Goal: Check status: Check status

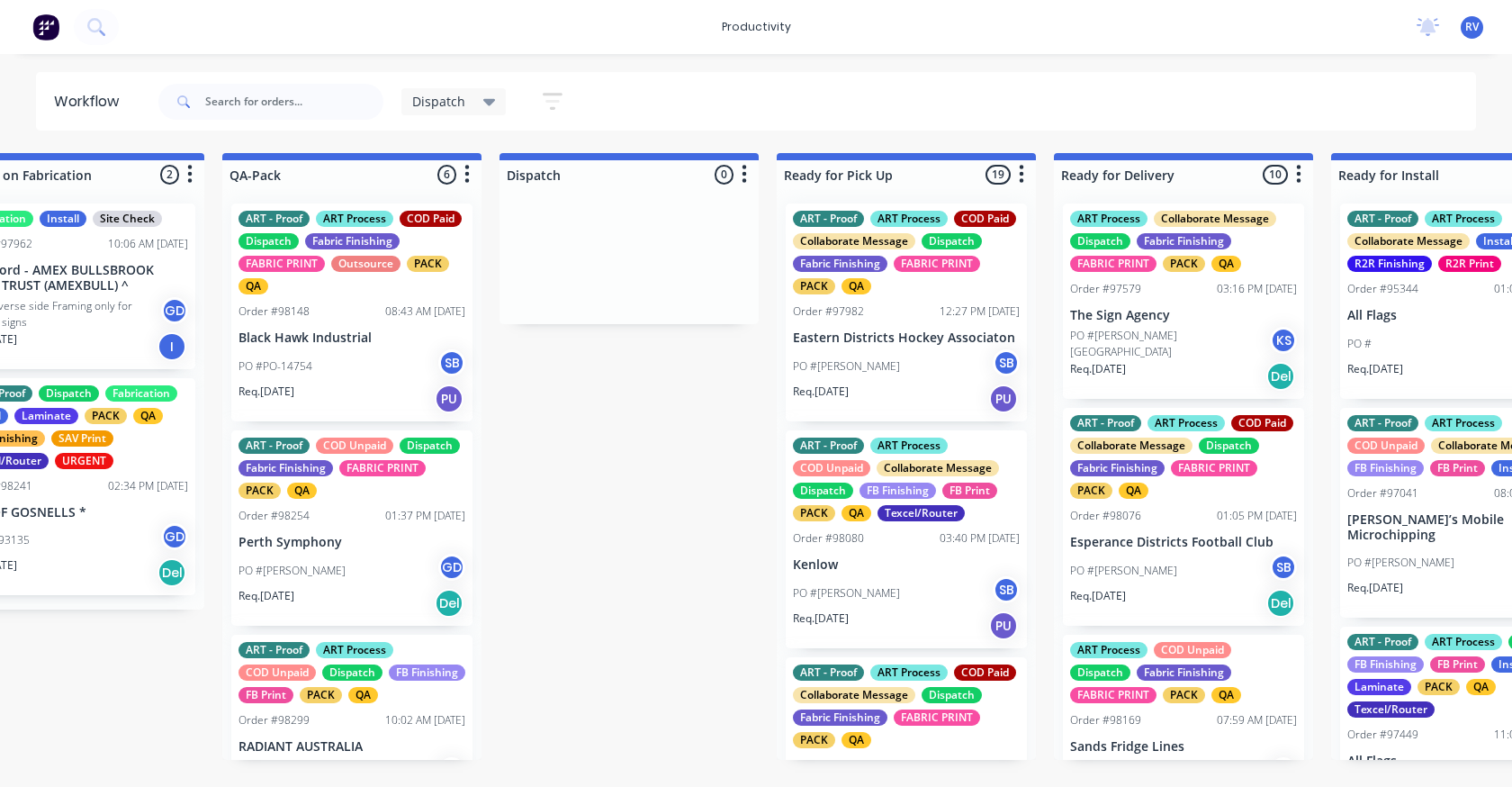
scroll to position [0, 933]
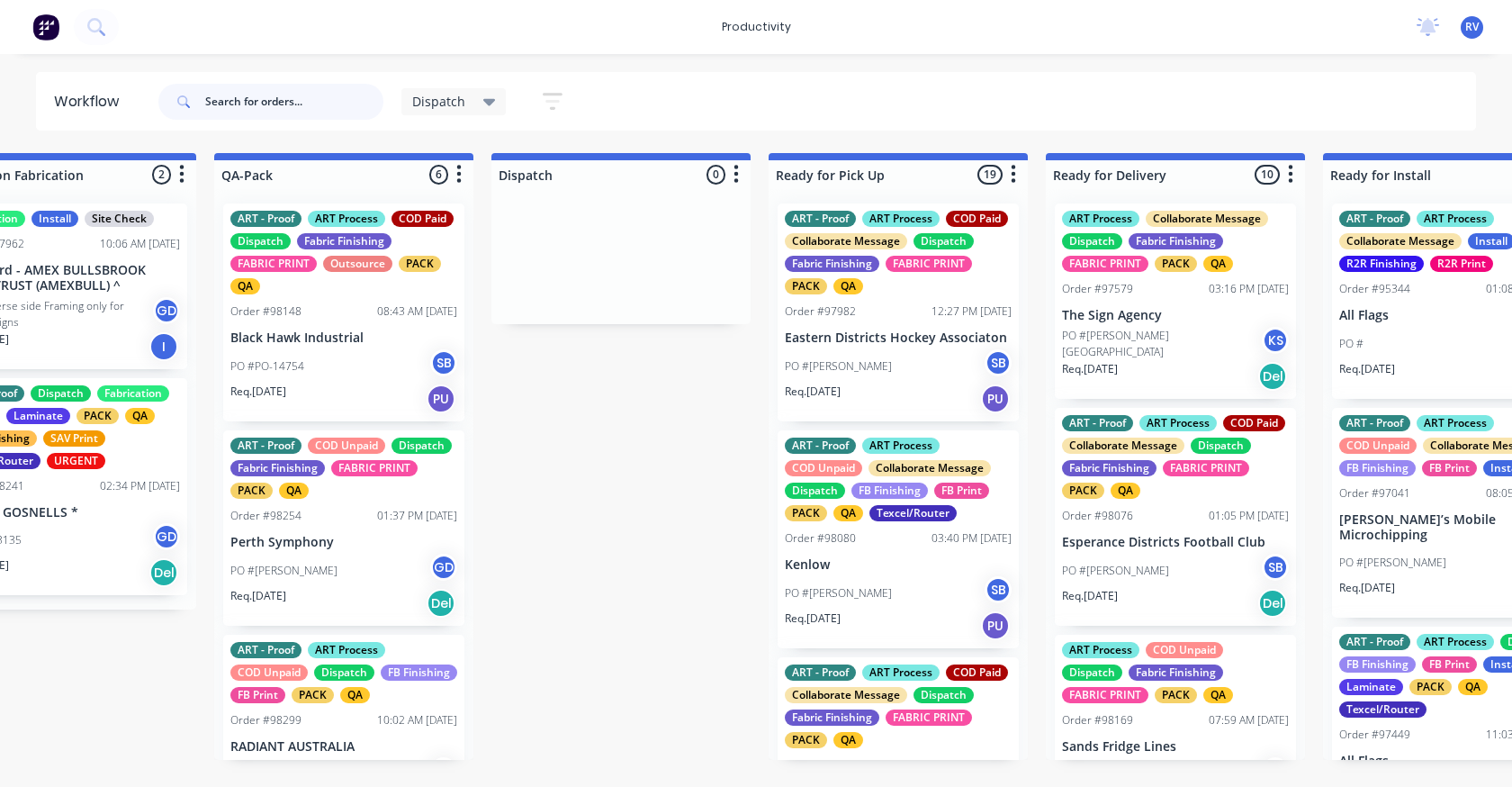
click at [248, 108] on input "text" at bounding box center [295, 102] width 178 height 36
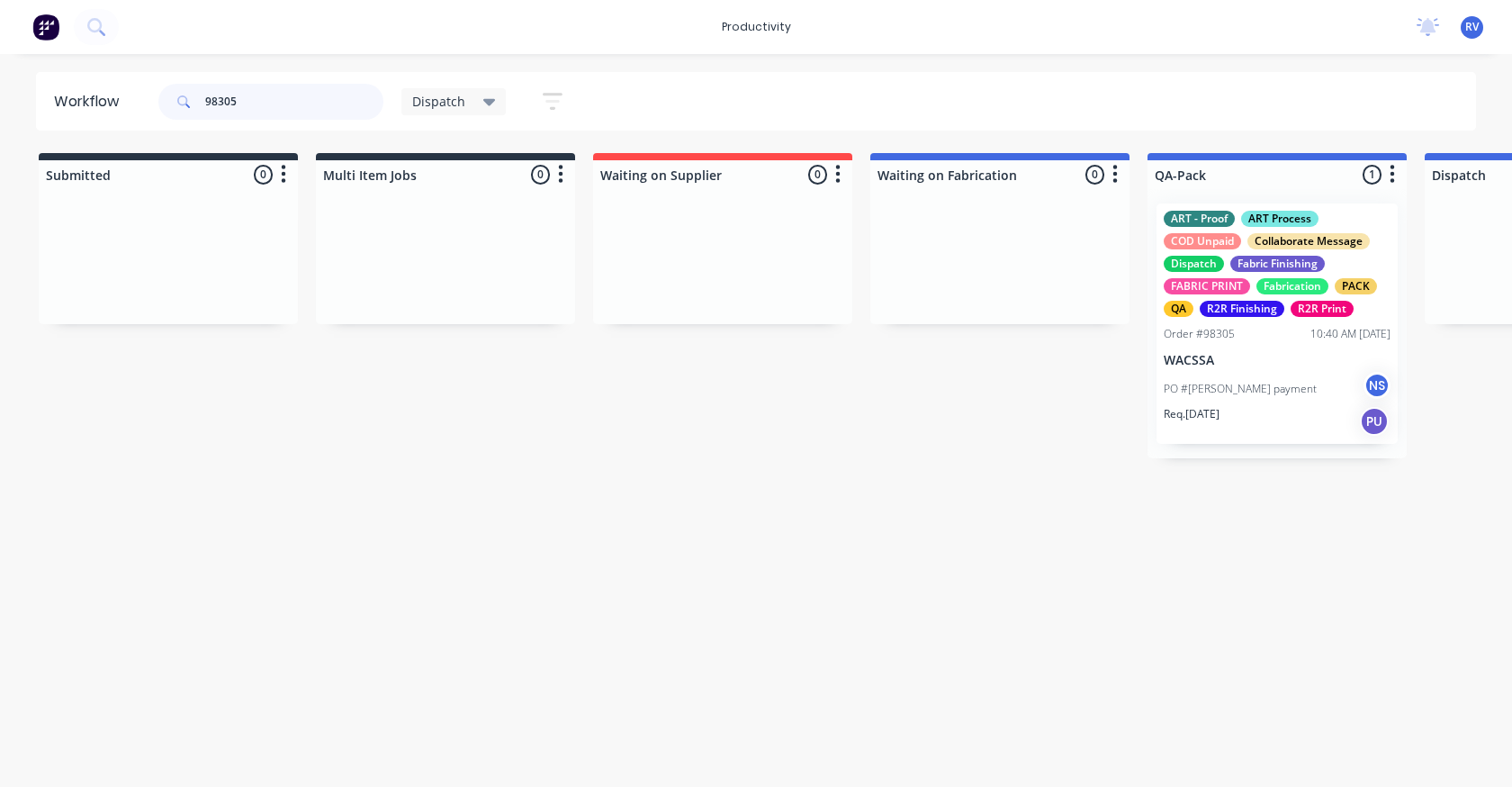
type input "98305"
click at [1251, 340] on div "Order #98305 10:40 AM [DATE]" at bounding box center [1277, 334] width 226 height 16
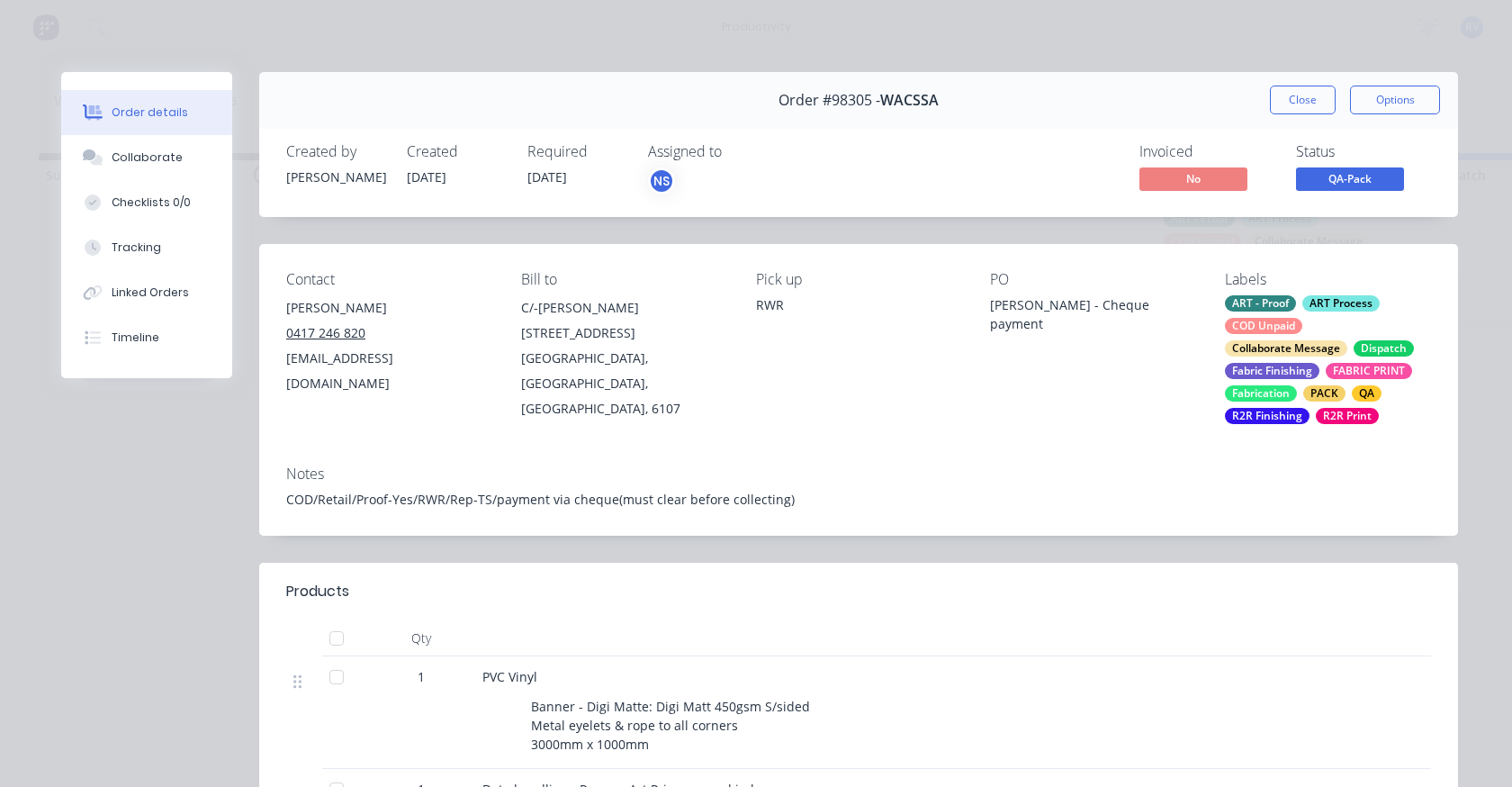
drag, startPoint x: 1278, startPoint y: 101, endPoint x: 1236, endPoint y: 131, distance: 51.6
click at [1275, 101] on button "Close" at bounding box center [1302, 100] width 65 height 29
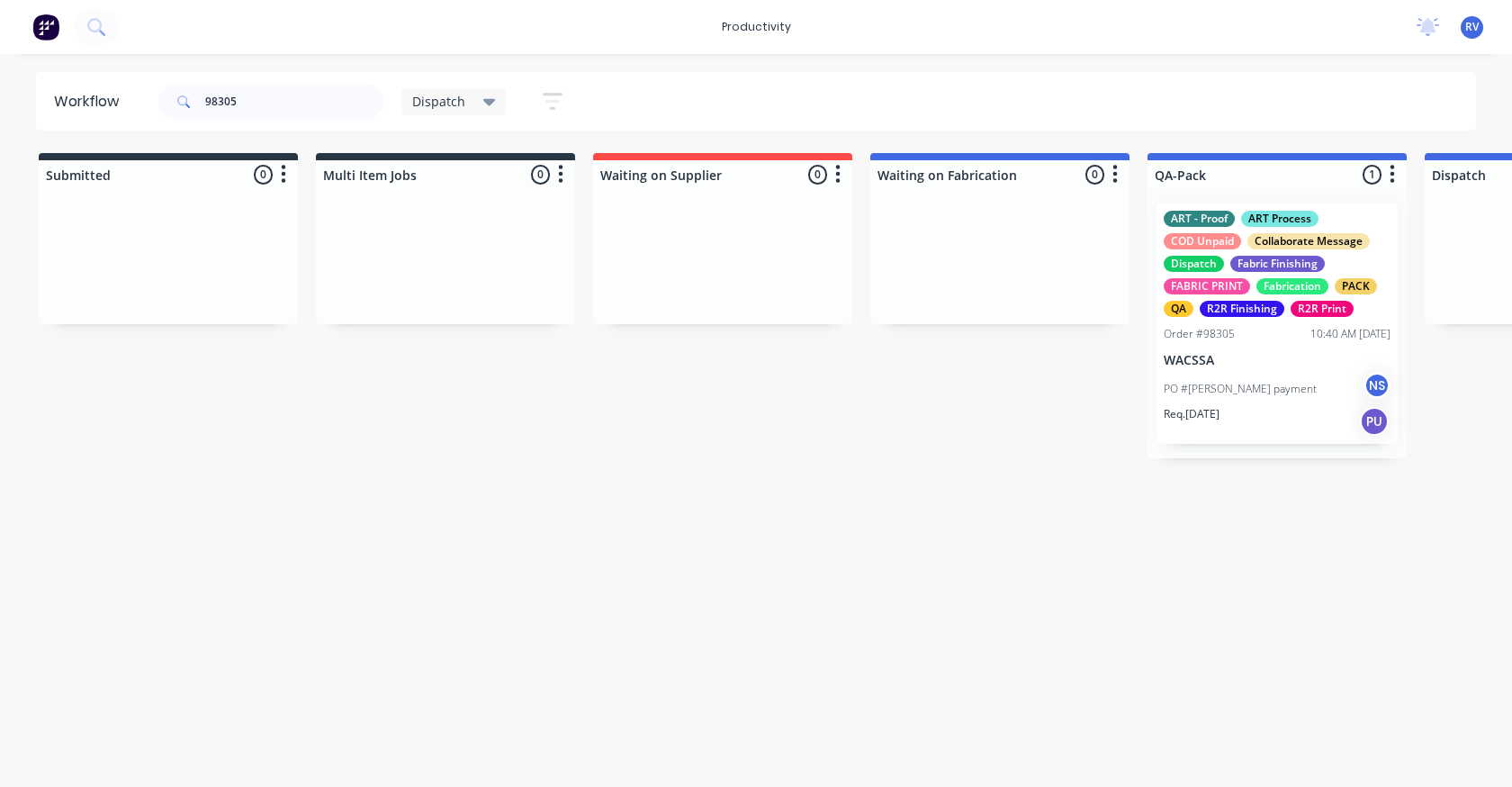
click at [424, 106] on span "Dispatch" at bounding box center [438, 102] width 53 height 19
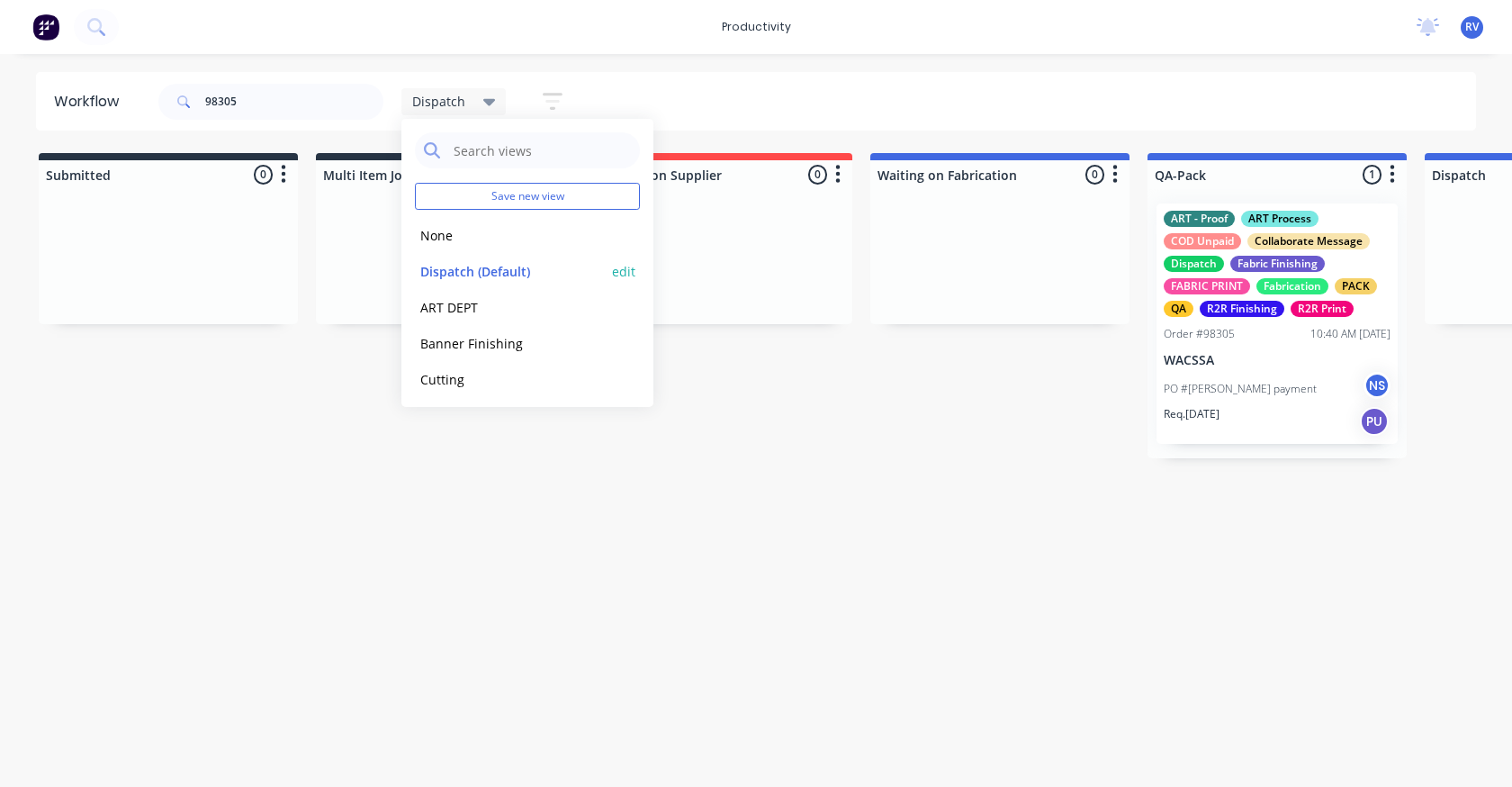
click at [445, 267] on button "Dispatch (Default)" at bounding box center [510, 272] width 192 height 21
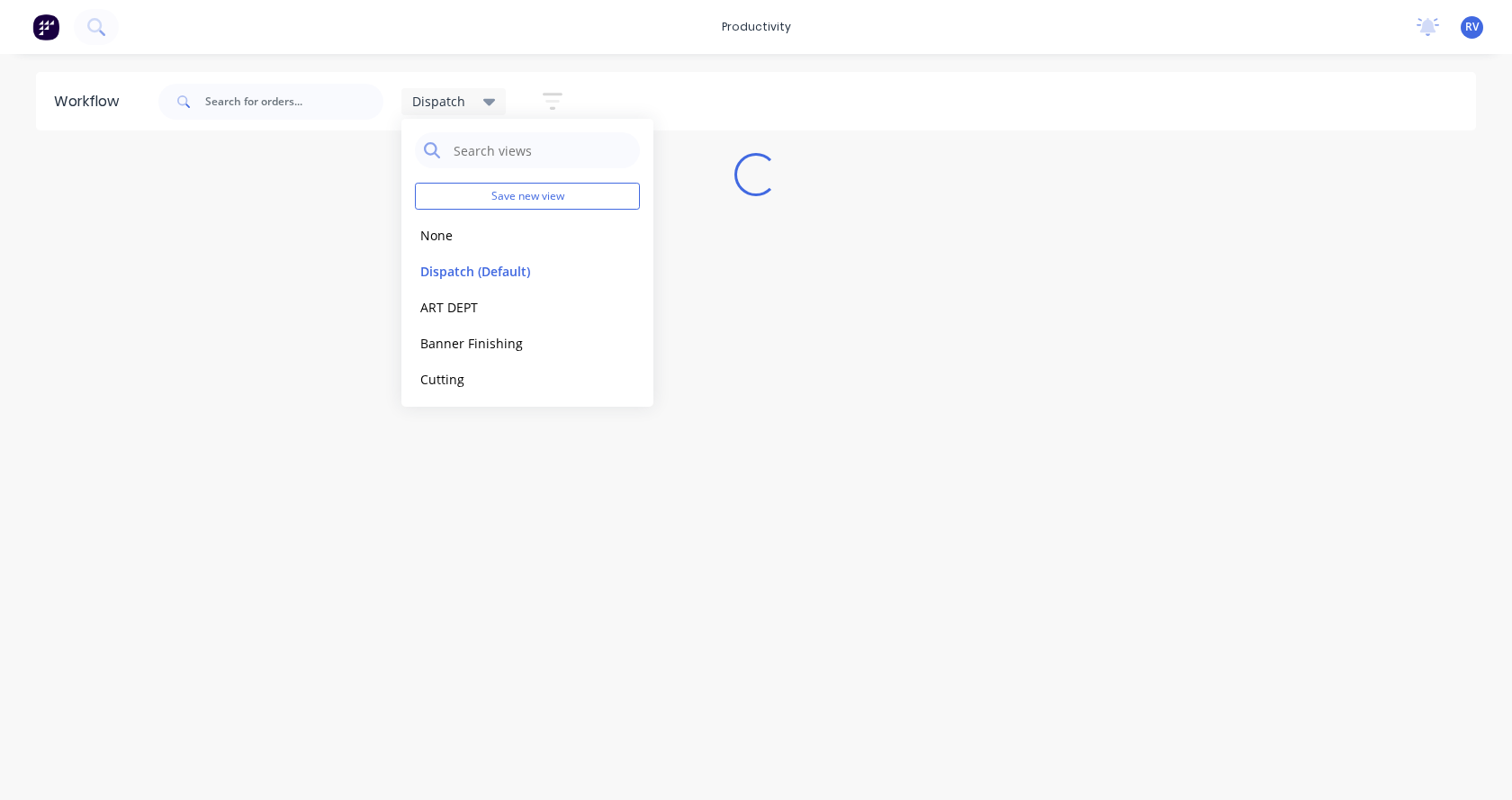
click at [468, 504] on div "Workflow Dispatch Save new view None edit Dispatch (Default) edit ART DEPT edit…" at bounding box center [756, 417] width 1512 height 692
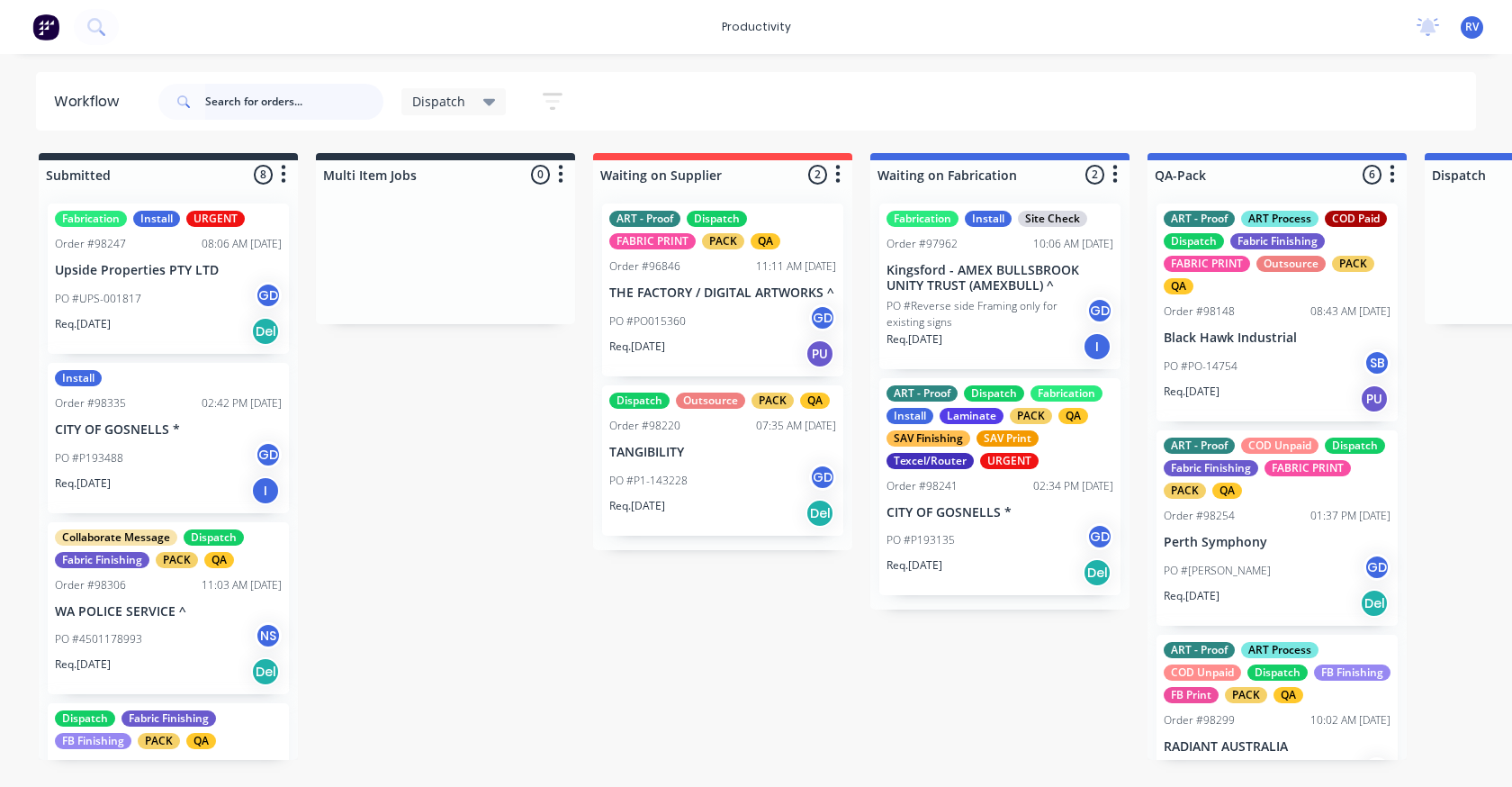
click at [232, 105] on input "text" at bounding box center [295, 102] width 178 height 36
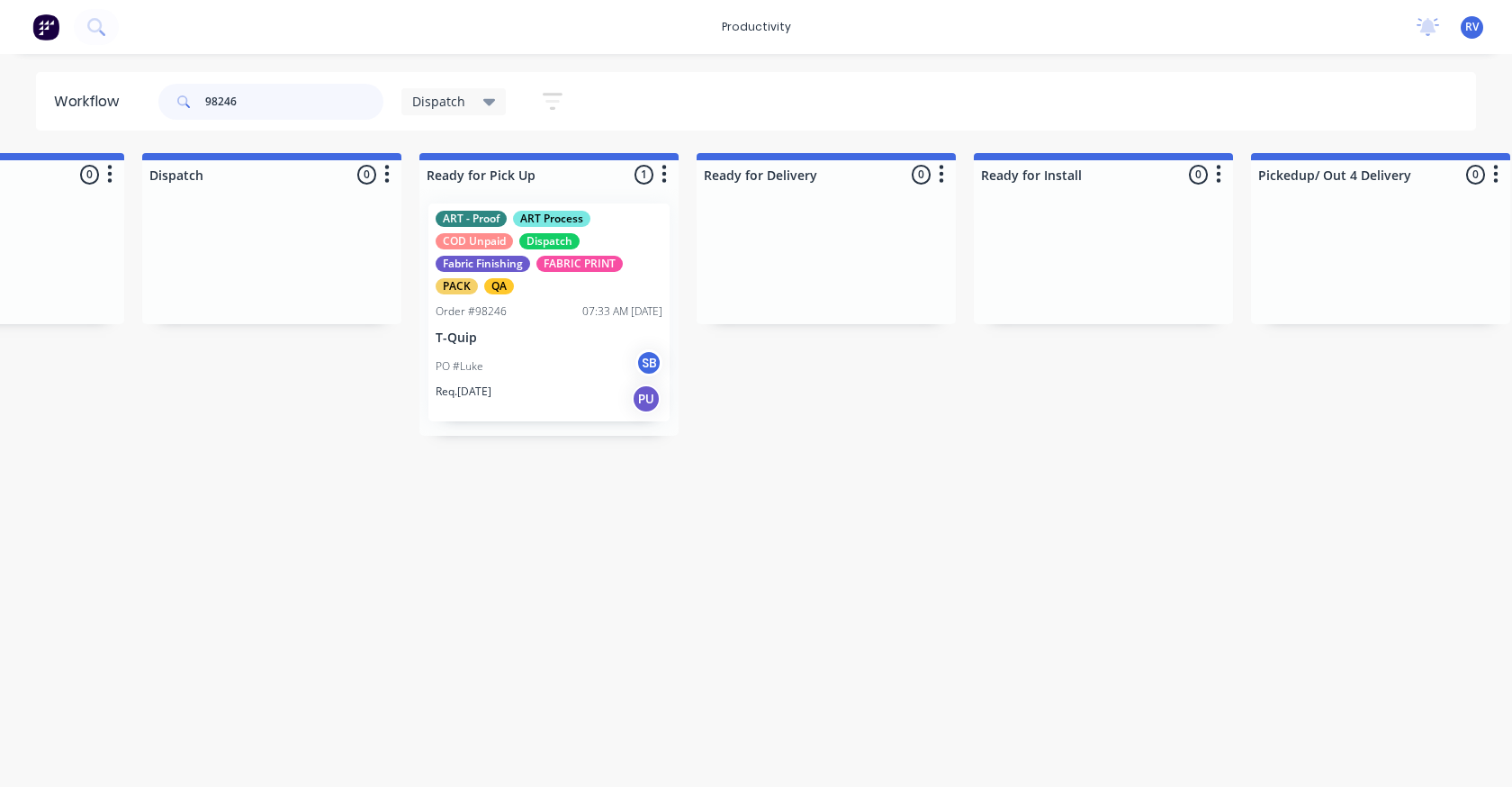
scroll to position [0, 1304]
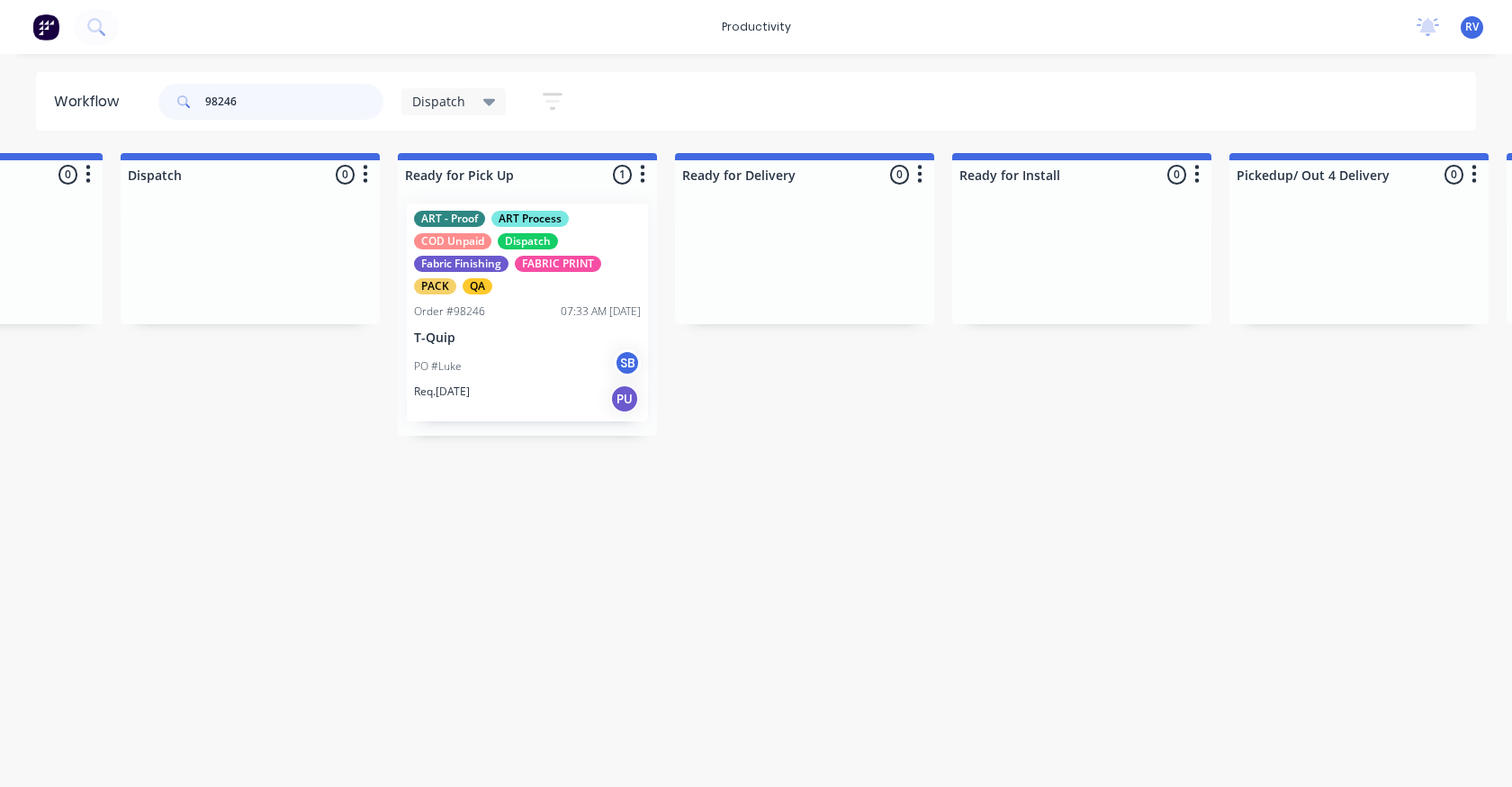
type input "98246"
click at [489, 384] on div "Req. [DATE] PU" at bounding box center [527, 399] width 226 height 31
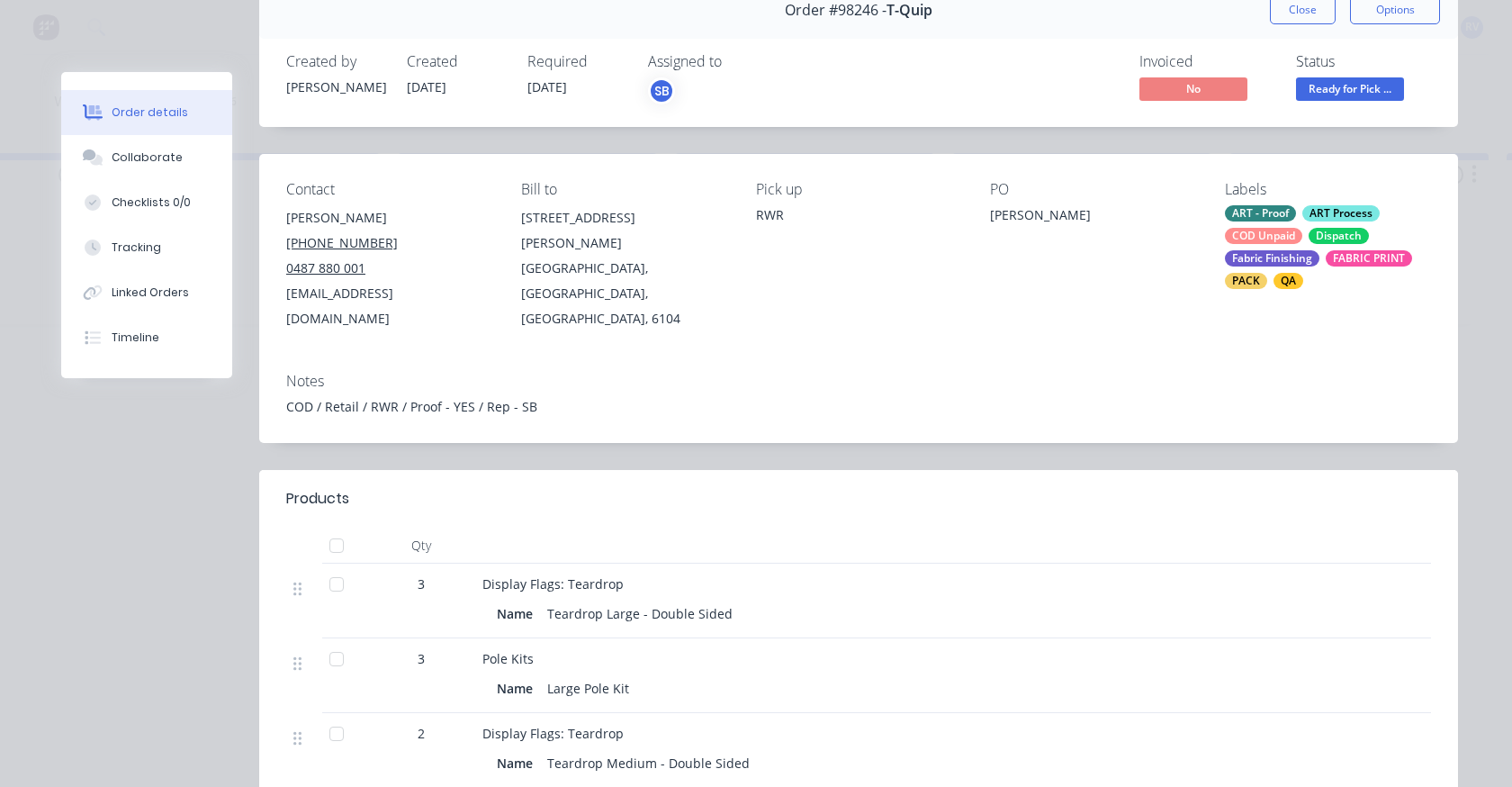
scroll to position [0, 0]
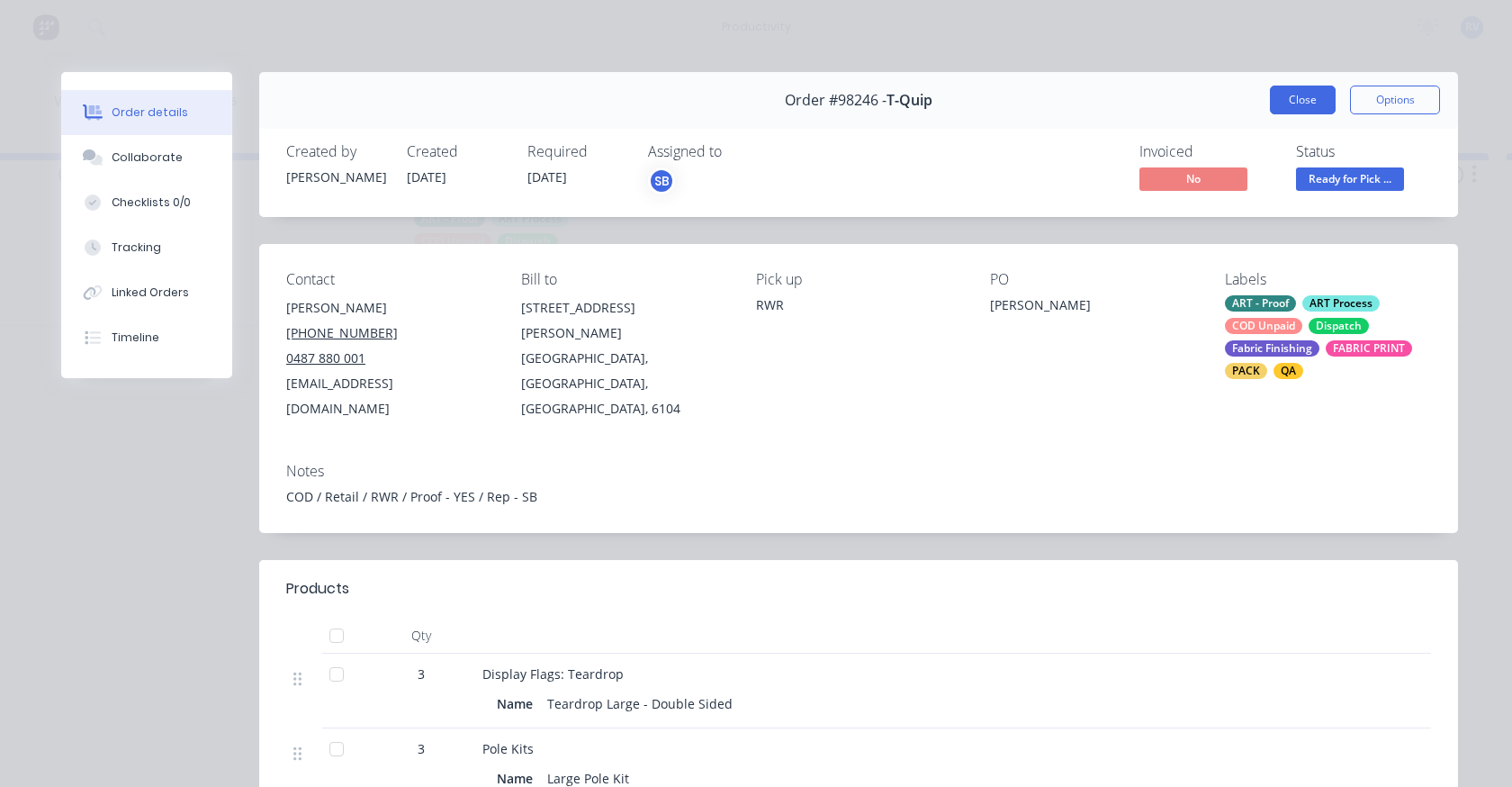
click at [1311, 104] on button "Close" at bounding box center [1302, 100] width 65 height 29
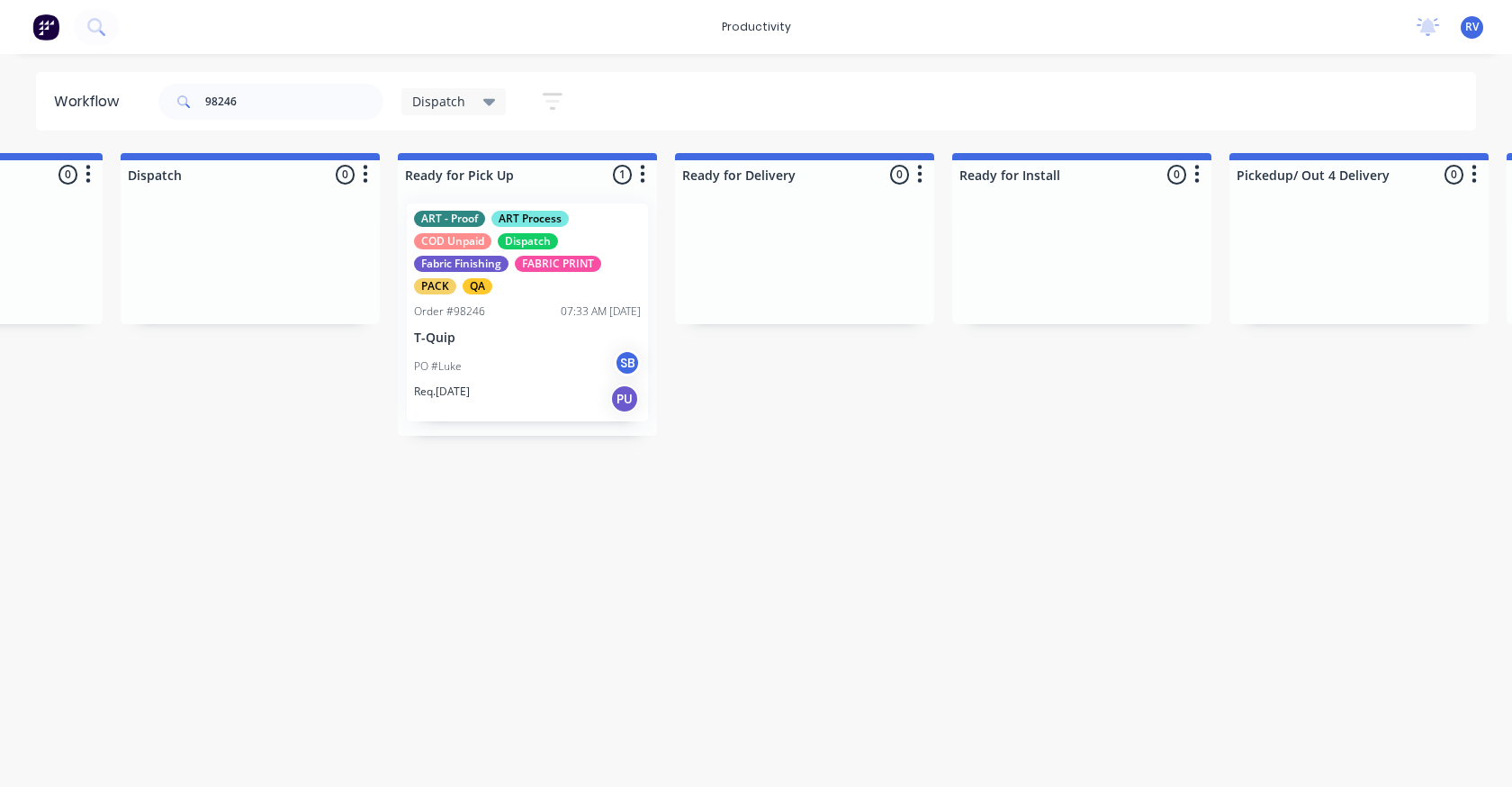
drag, startPoint x: 427, startPoint y: 97, endPoint x: 432, endPoint y: 109, distance: 13.0
click at [428, 98] on span "Dispatch" at bounding box center [438, 102] width 53 height 19
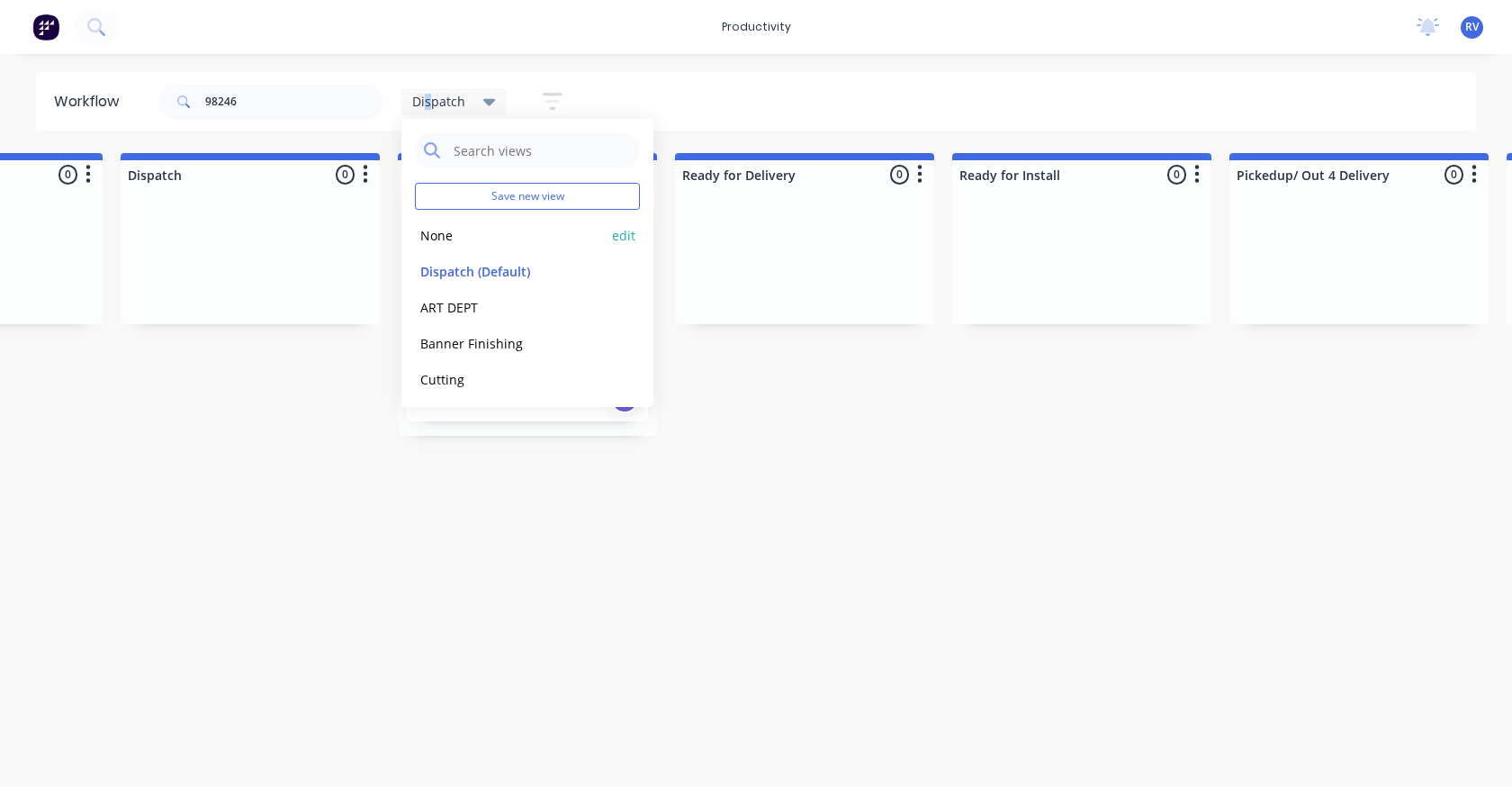
drag, startPoint x: 504, startPoint y: 274, endPoint x: 493, endPoint y: 241, distance: 34.8
click at [501, 267] on button "Dispatch (Default)" at bounding box center [510, 272] width 192 height 21
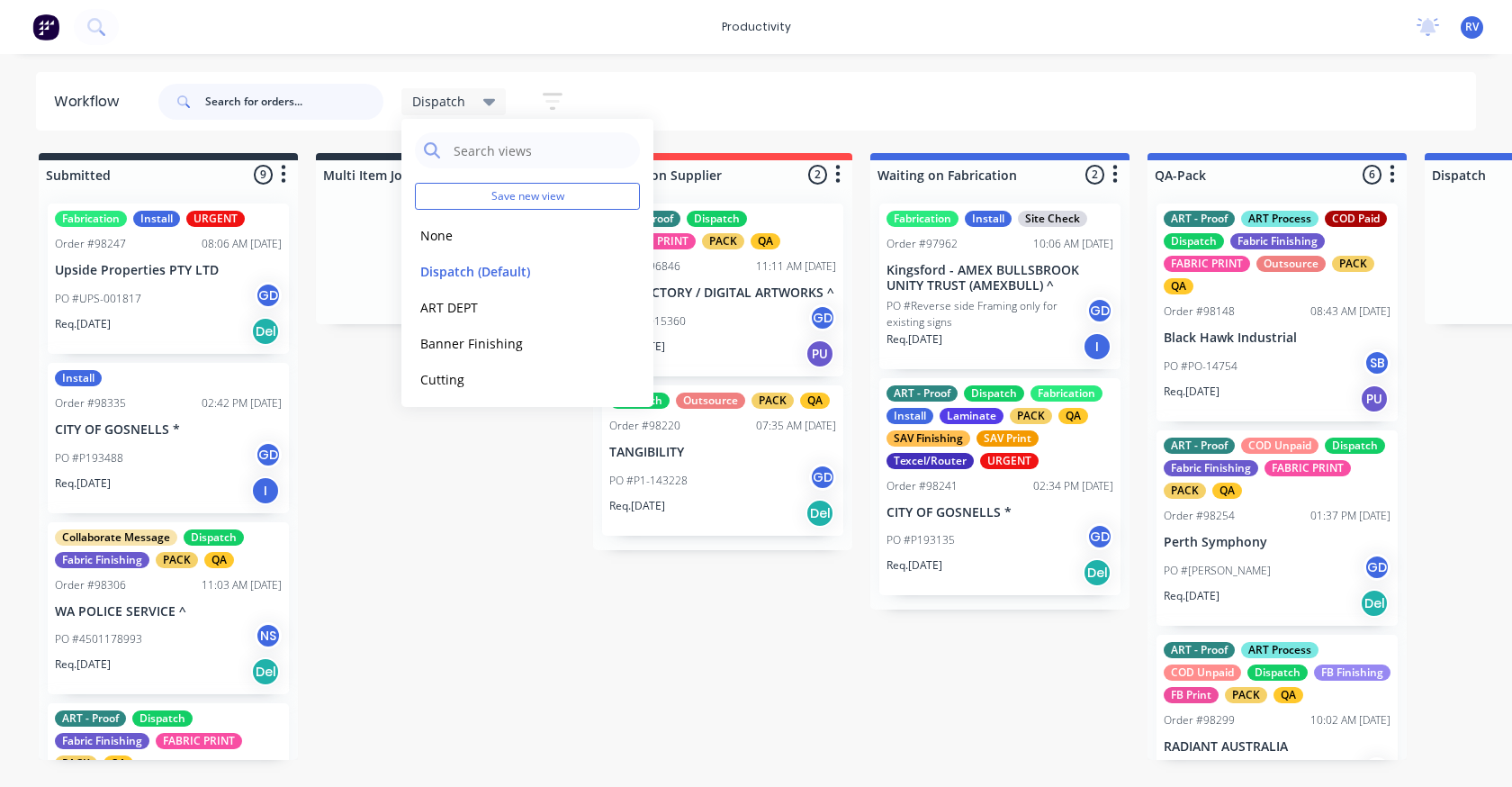
click at [227, 101] on input "text" at bounding box center [295, 102] width 178 height 36
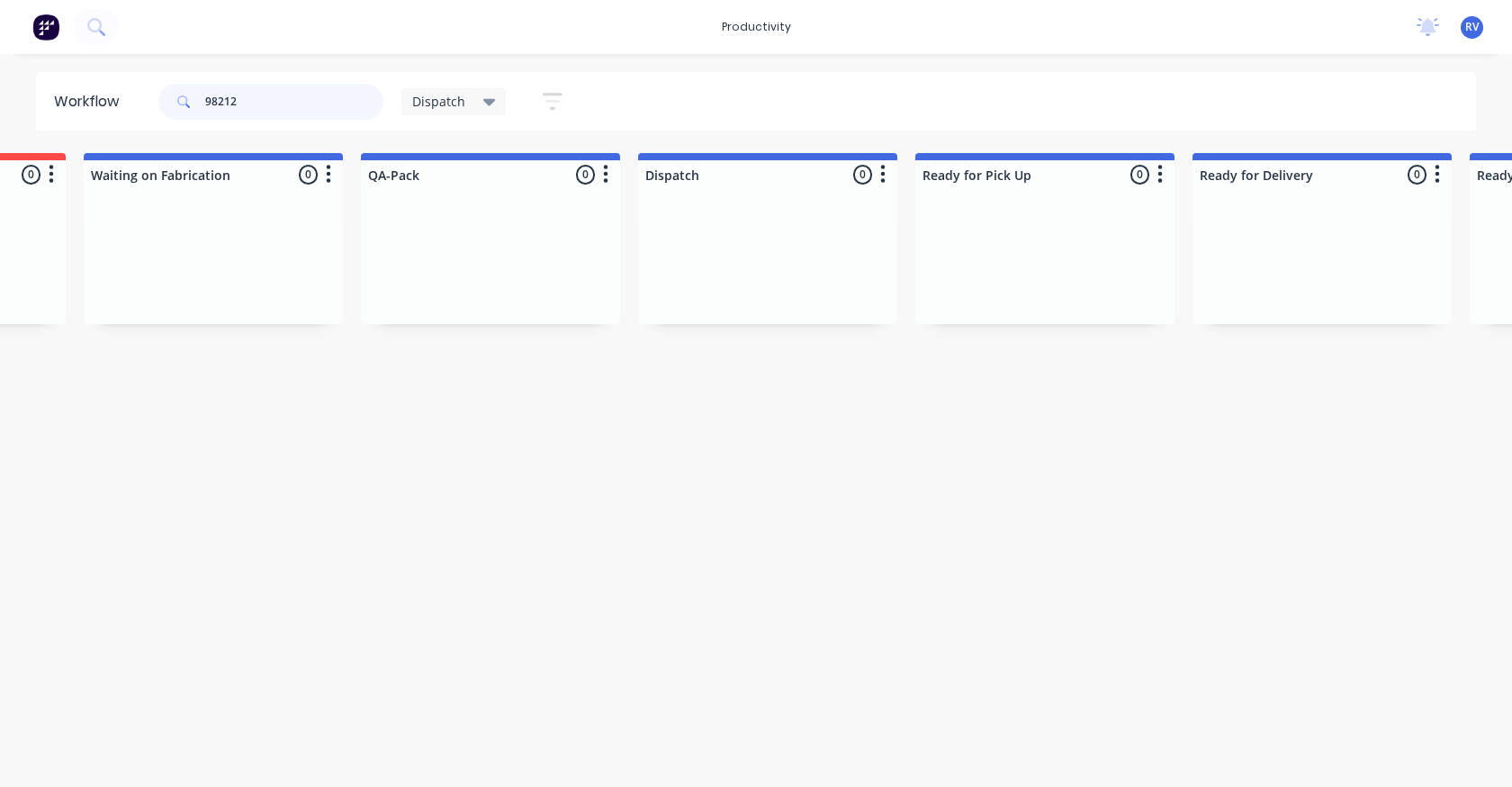
scroll to position [0, 530]
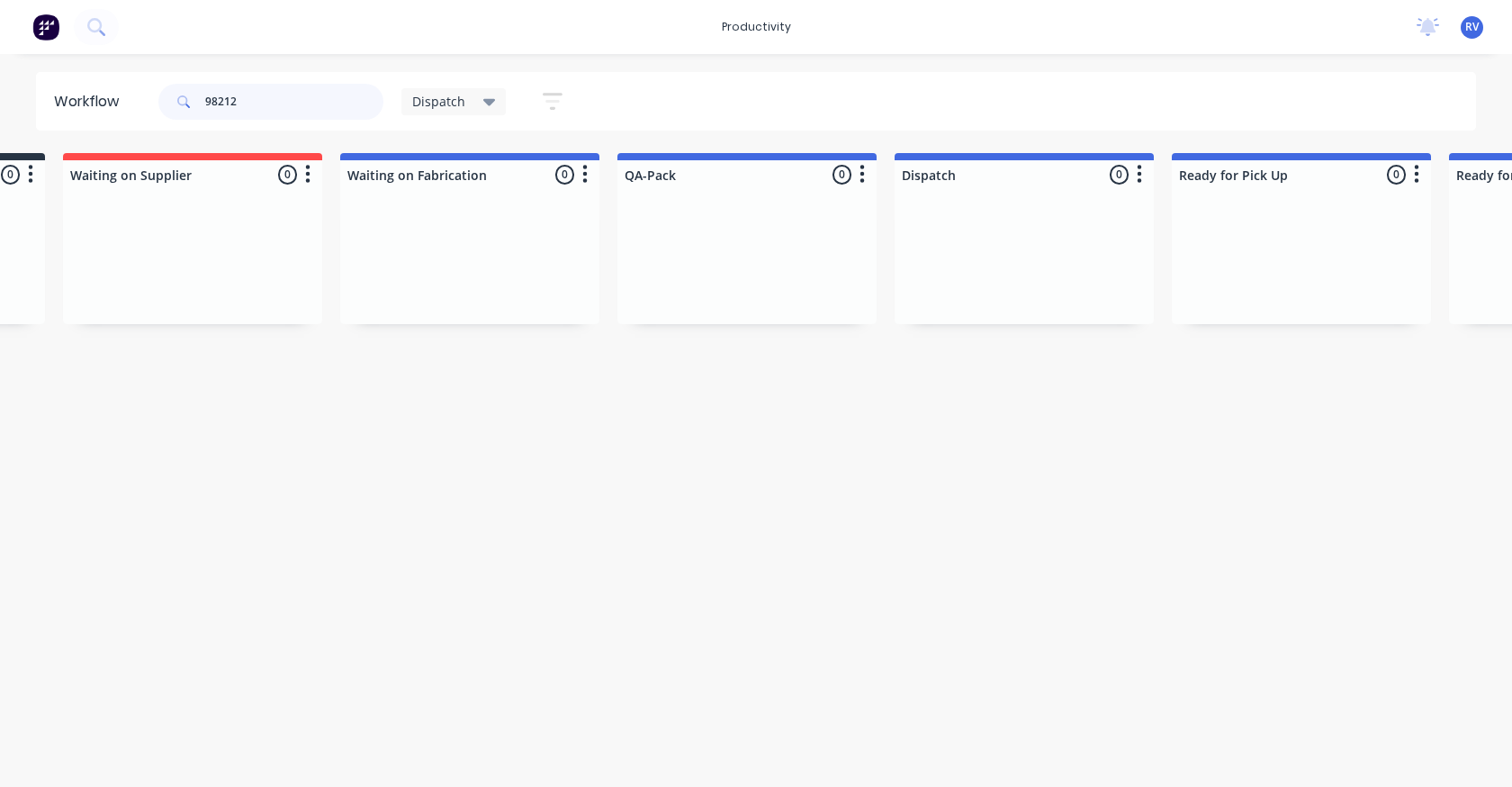
type input "98212"
click at [446, 101] on span "Dispatch" at bounding box center [438, 102] width 53 height 19
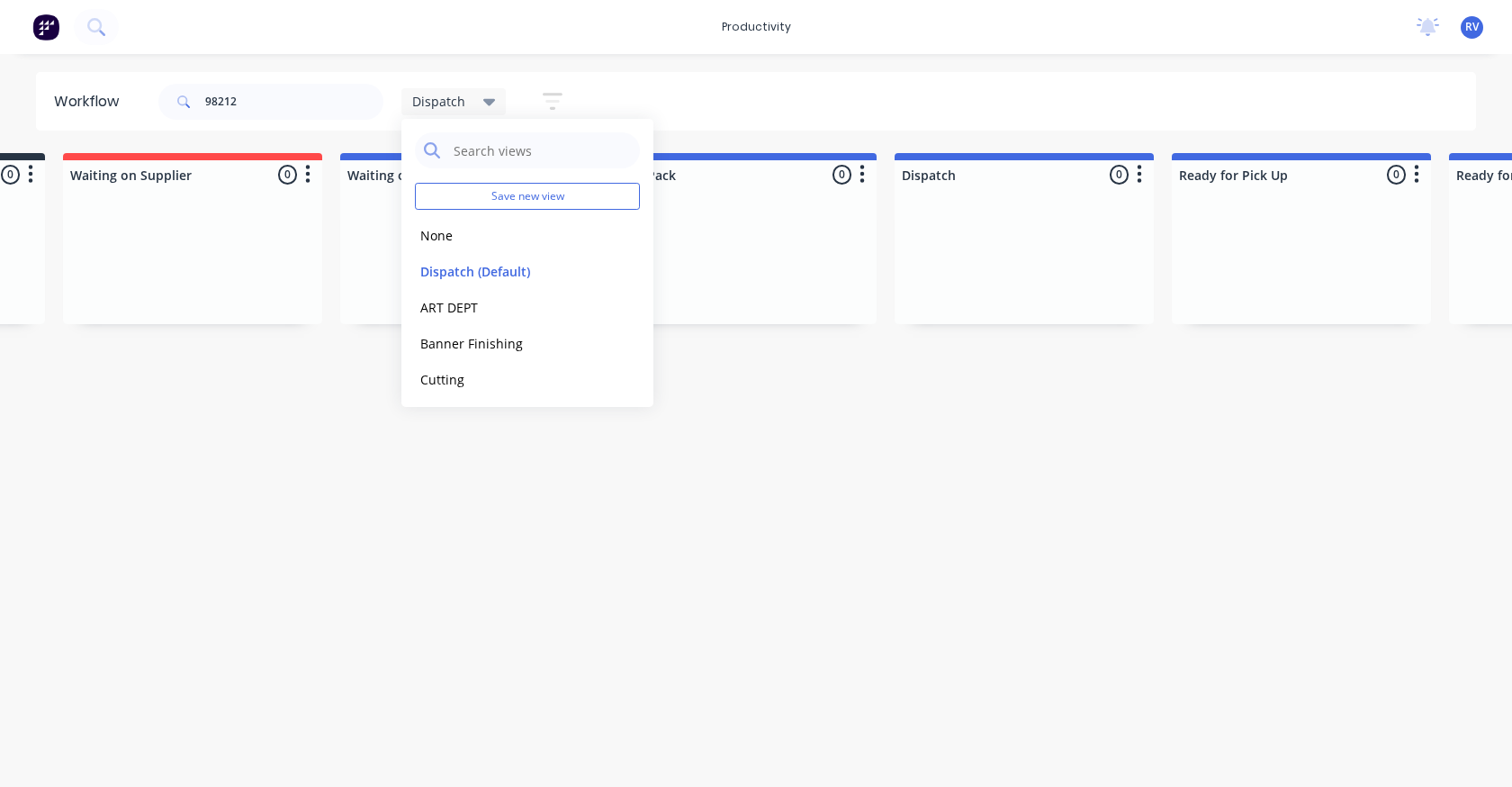
drag, startPoint x: 430, startPoint y: 236, endPoint x: 392, endPoint y: 205, distance: 49.0
click at [431, 232] on button "None" at bounding box center [510, 235] width 192 height 21
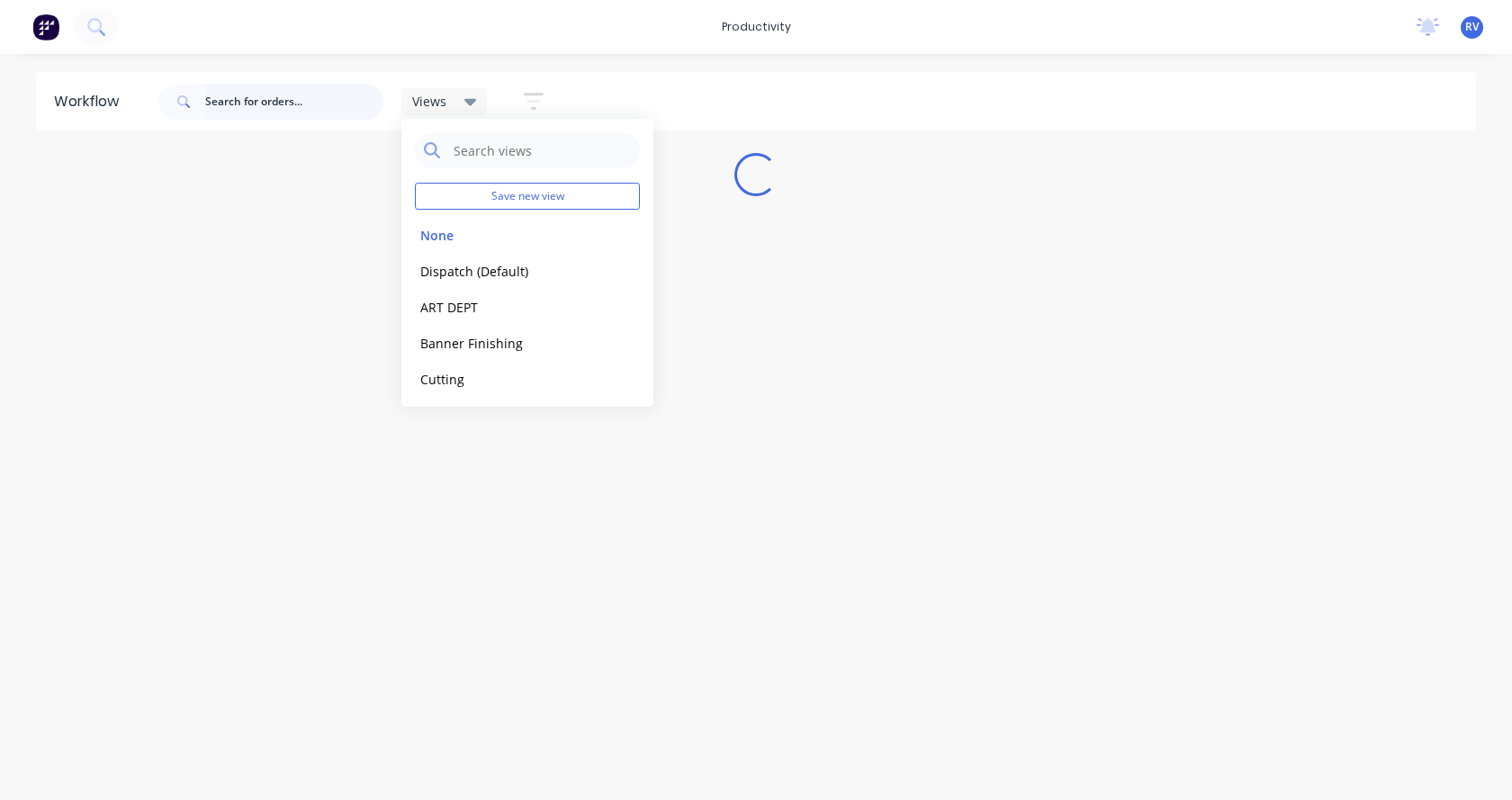
click at [248, 111] on input "text" at bounding box center [295, 102] width 178 height 36
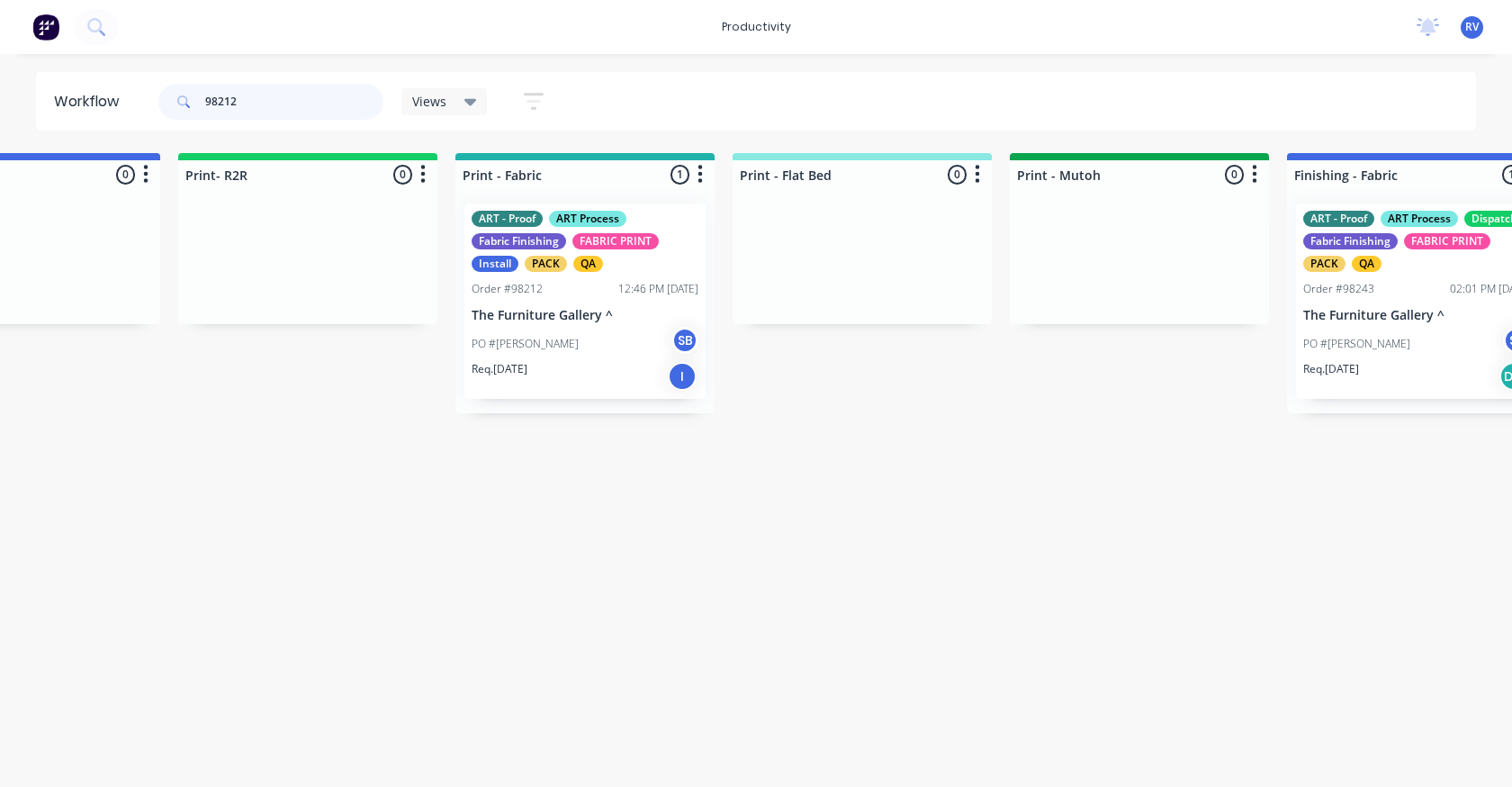
scroll to position [0, 2073]
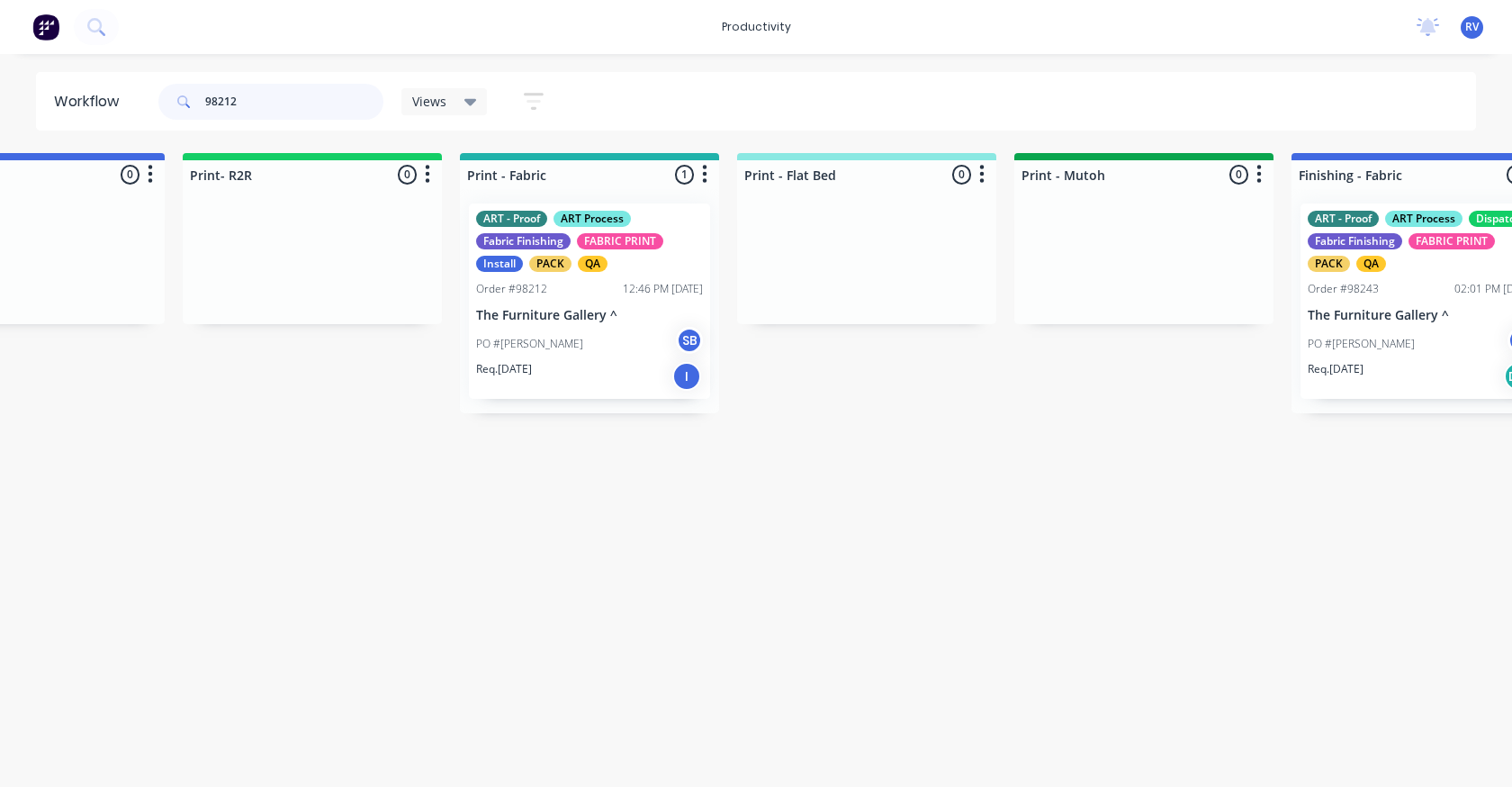
type input "98212"
click at [437, 107] on span "Views" at bounding box center [430, 102] width 35 height 19
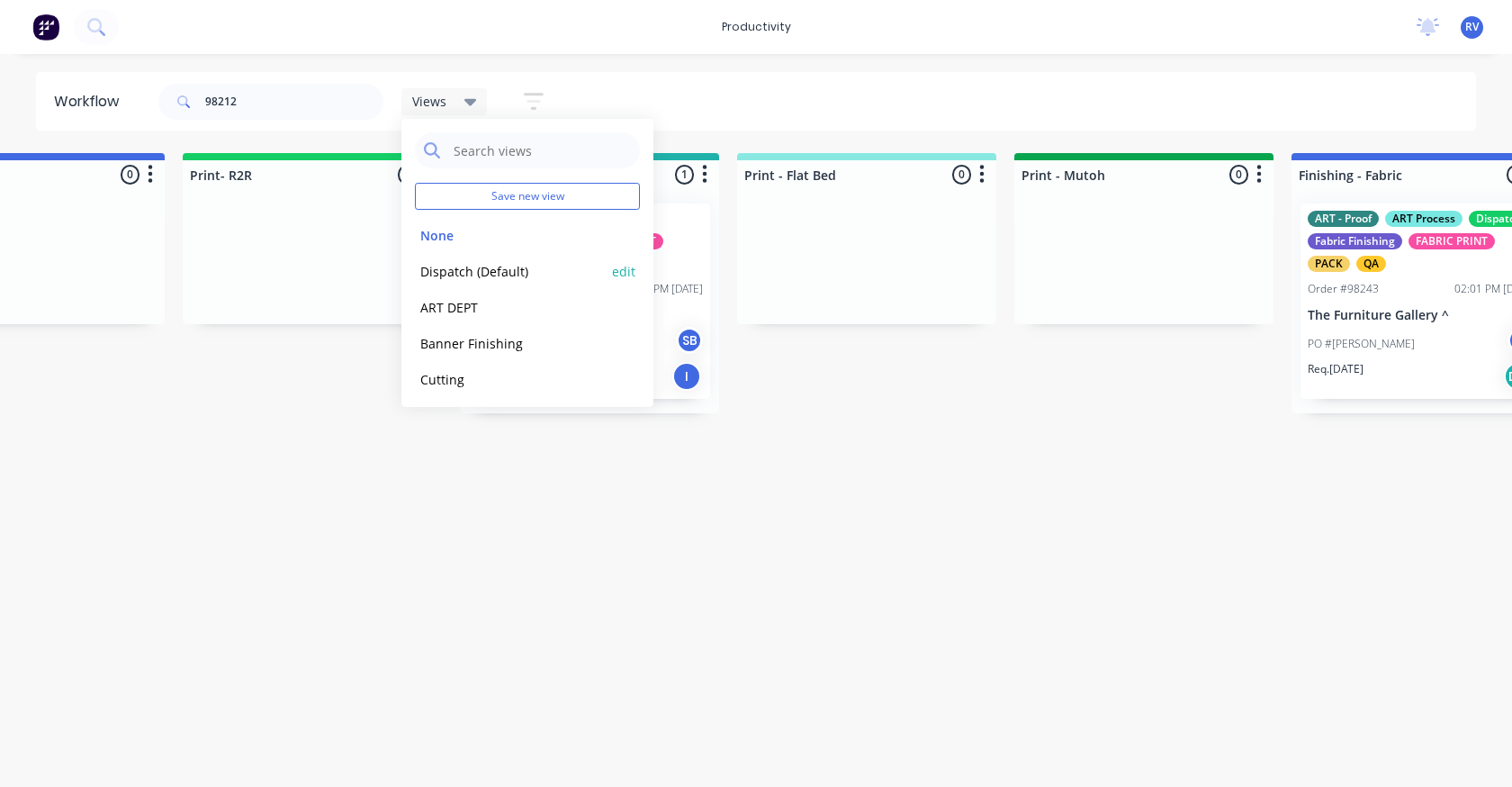
click at [480, 274] on button "Dispatch (Default)" at bounding box center [510, 272] width 192 height 21
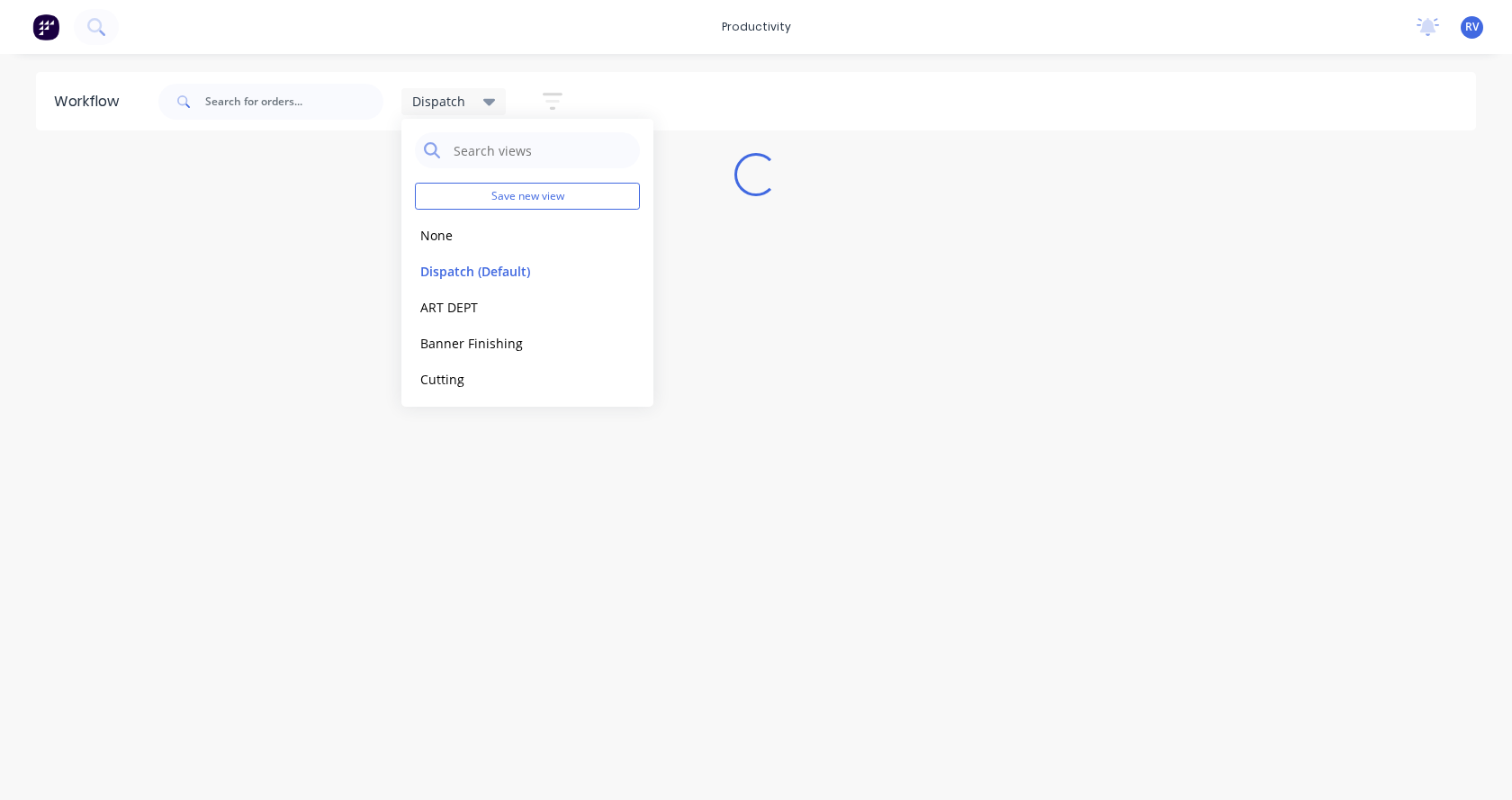
click at [398, 494] on div "Workflow Dispatch Save new view None edit Dispatch (Default) edit ART DEPT edit…" at bounding box center [756, 417] width 1512 height 692
